Goal: Task Accomplishment & Management: Complete application form

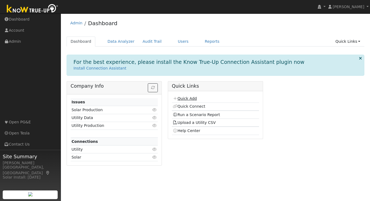
click at [189, 97] on link "Quick Add" at bounding box center [184, 98] width 24 height 4
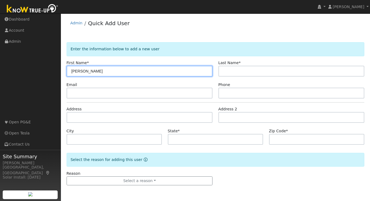
type input "Jennifer"
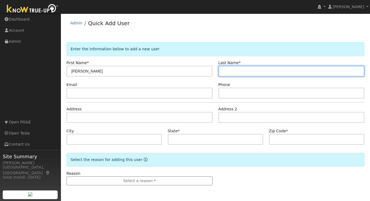
click at [231, 71] on input "text" at bounding box center [291, 71] width 146 height 11
type input "Hua"
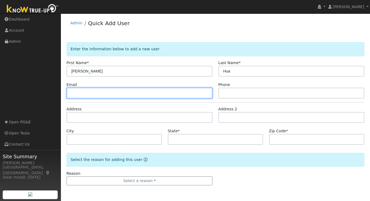
click at [151, 97] on input "text" at bounding box center [140, 93] width 146 height 11
paste input "jennifer.h.hua@gmail.com"
type input "jennifer.h.hua@gmail.com"
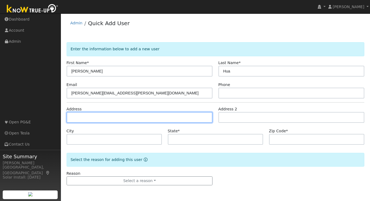
paste input "2043 Dublin Way San Mateo, CA 94403"
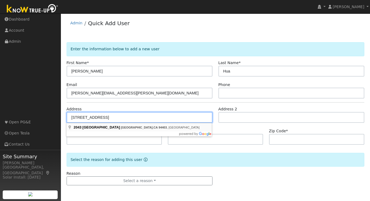
type input "[STREET_ADDRESS]"
type input "San Mateo"
type input "CA"
type input "94403"
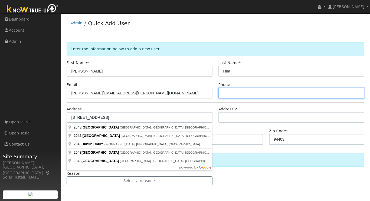
click at [230, 95] on input "text" at bounding box center [291, 93] width 146 height 11
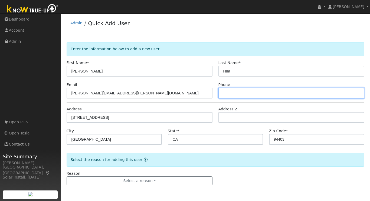
paste input "(312) 720-6070"
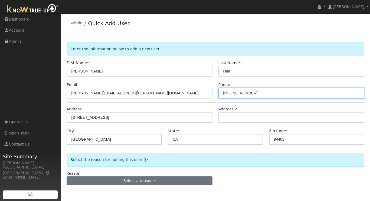
type input "(312) 720-6070"
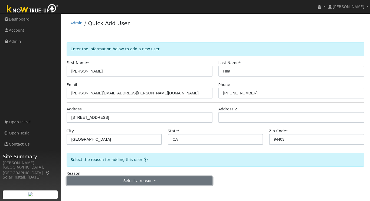
click at [131, 180] on button "Select a reason" at bounding box center [140, 180] width 146 height 9
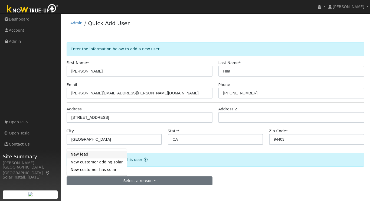
click at [92, 156] on link "New lead" at bounding box center [97, 155] width 60 height 8
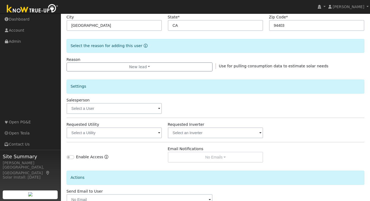
scroll to position [117, 0]
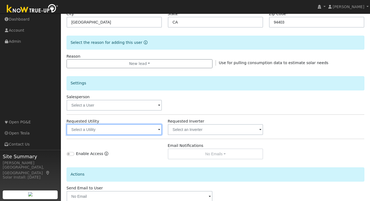
click at [110, 129] on input "text" at bounding box center [114, 129] width 95 height 11
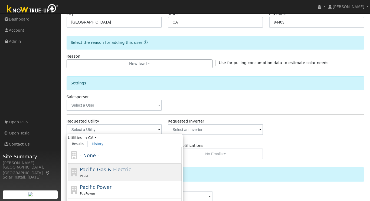
click at [107, 181] on div "Pacific Gas & Electric PG&E" at bounding box center [125, 190] width 114 height 18
type input "Pacific Gas & Electric"
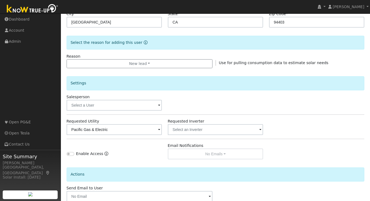
scroll to position [148, 0]
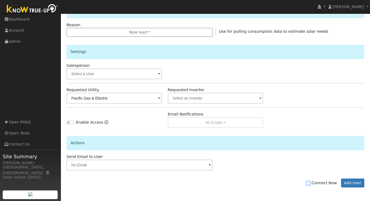
click at [310, 182] on input "Connect Now" at bounding box center [308, 183] width 4 height 4
checkbox input "true"
click at [363, 182] on button "Add User" at bounding box center [353, 182] width 24 height 9
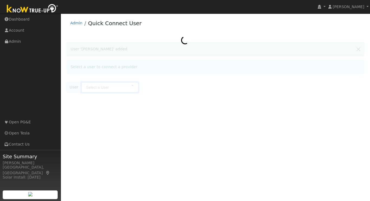
type input "Jennifer Hua"
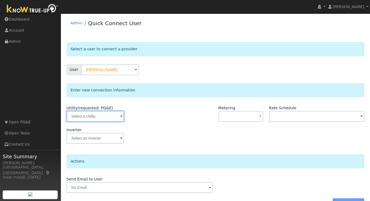
click at [111, 119] on input "text" at bounding box center [95, 116] width 57 height 11
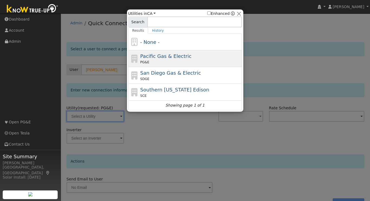
click at [157, 54] on span "Pacific Gas & Electric" at bounding box center [165, 56] width 51 height 6
type input "PG&E"
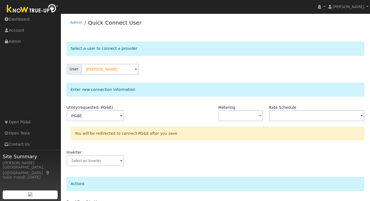
scroll to position [38, 0]
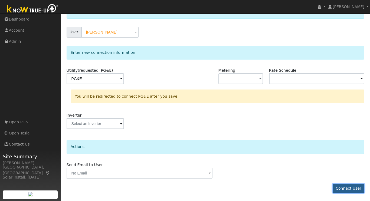
click at [350, 189] on button "Connect User" at bounding box center [348, 188] width 32 height 9
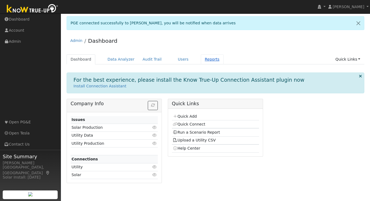
click at [205, 60] on link "Reports" at bounding box center [212, 59] width 23 height 10
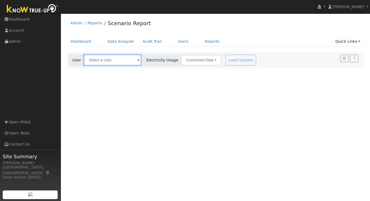
click at [106, 62] on input "text" at bounding box center [112, 60] width 57 height 11
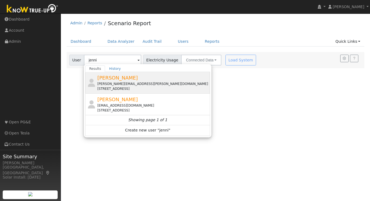
click at [128, 78] on div "[PERSON_NAME] [PERSON_NAME][EMAIL_ADDRESS][PERSON_NAME][DOMAIN_NAME] [STREET_AD…" at bounding box center [153, 82] width 112 height 17
type input "[PERSON_NAME]"
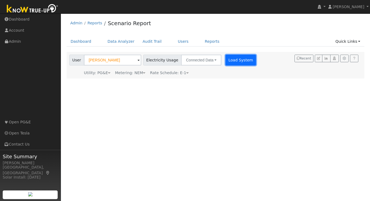
click at [237, 63] on button "Load System" at bounding box center [240, 60] width 31 height 11
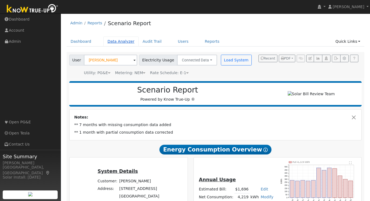
click at [122, 44] on link "Data Analyzer" at bounding box center [120, 41] width 35 height 10
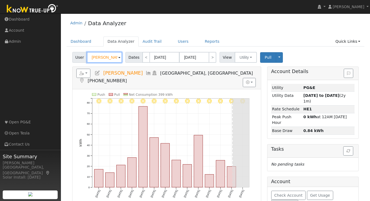
click at [104, 57] on input "[PERSON_NAME]" at bounding box center [104, 57] width 35 height 11
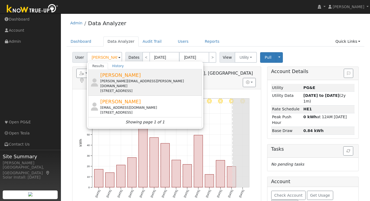
click at [108, 81] on div "[PERSON_NAME][EMAIL_ADDRESS][PERSON_NAME][DOMAIN_NAME]" at bounding box center [150, 84] width 100 height 10
type input "[PERSON_NAME]"
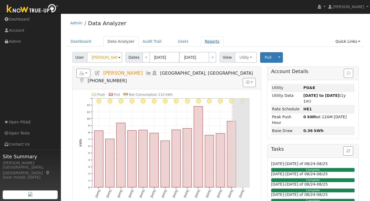
click at [205, 44] on link "Reports" at bounding box center [212, 41] width 23 height 10
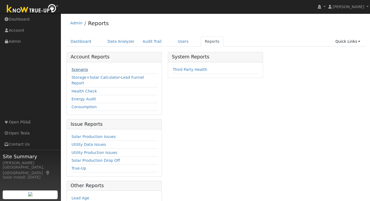
click at [80, 71] on link "Scenario" at bounding box center [79, 69] width 16 height 4
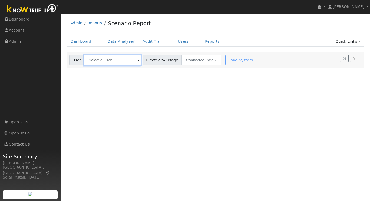
click at [108, 62] on input "text" at bounding box center [112, 60] width 57 height 11
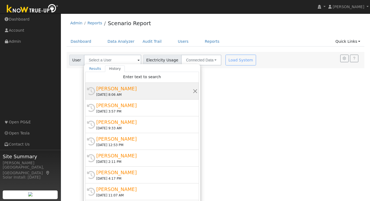
click at [105, 88] on div "[PERSON_NAME]" at bounding box center [144, 88] width 96 height 7
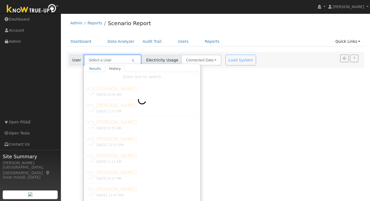
type input "[PERSON_NAME]"
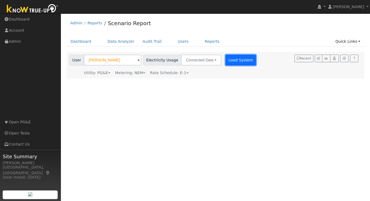
click at [230, 60] on button "Load System" at bounding box center [240, 60] width 31 height 11
